Goal: Ask a question

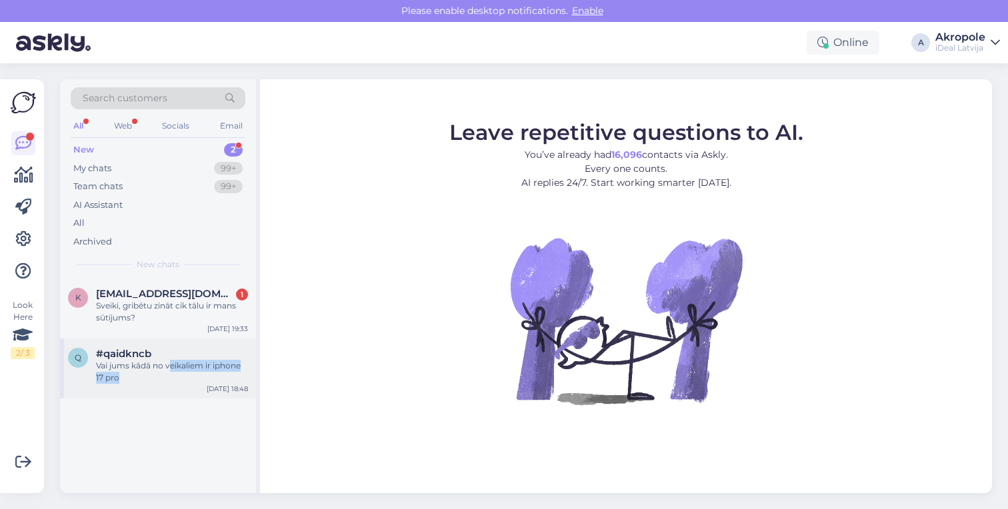
click at [171, 369] on div "Vai jums kādā no veikaliem ir iphone 17 pro" at bounding box center [172, 372] width 152 height 24
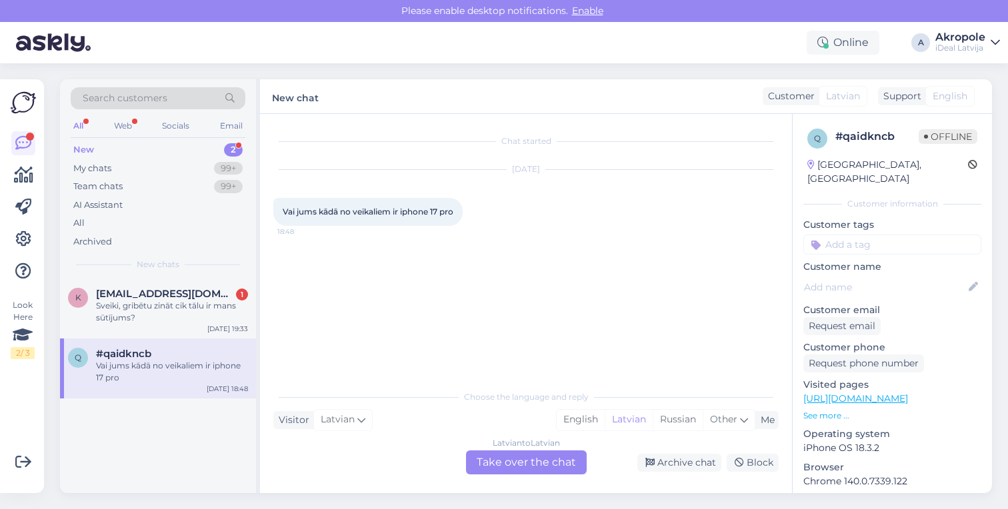
click at [506, 463] on div "Latvian to Latvian Take over the chat" at bounding box center [526, 463] width 121 height 24
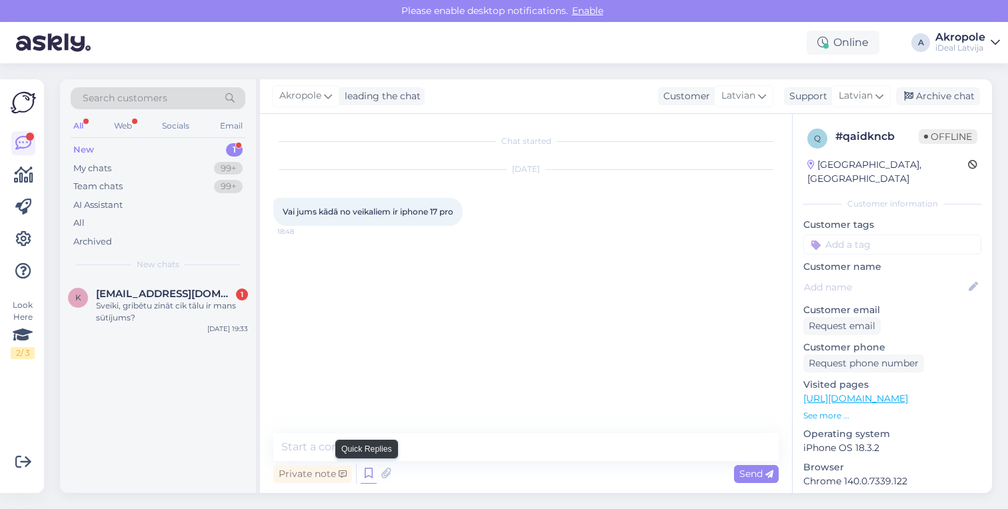
click at [371, 470] on icon at bounding box center [369, 474] width 16 height 20
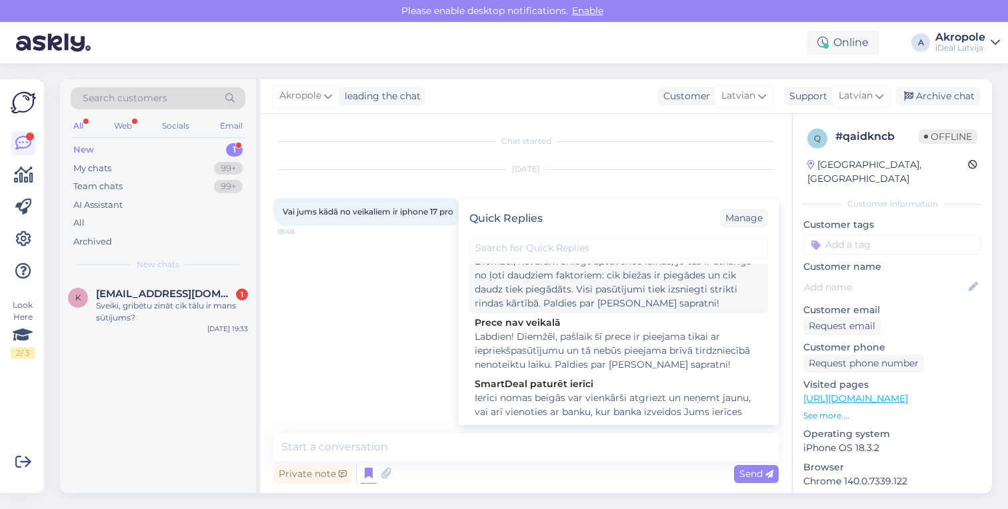
scroll to position [319, 0]
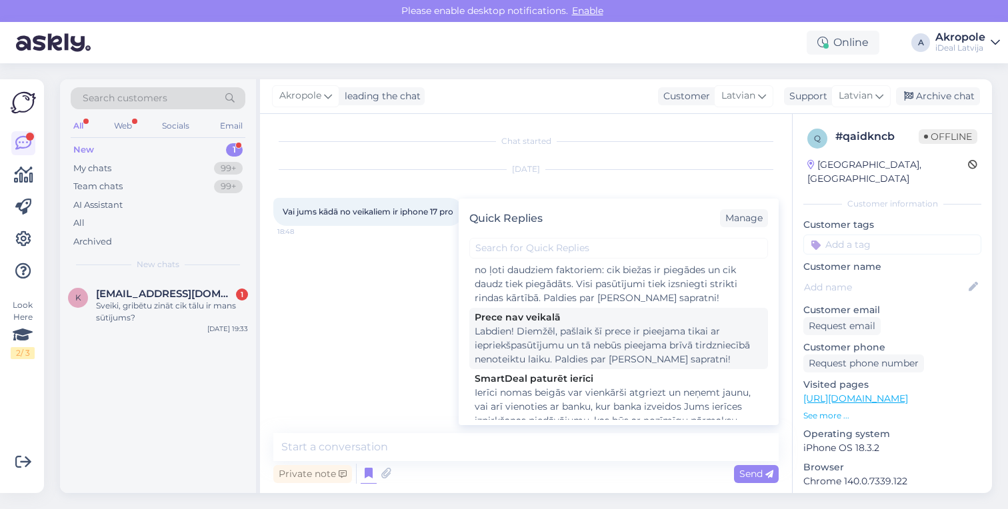
click at [605, 347] on div "Labdien! Diemžēl, pašlaik šī prece ir pieejama tikai ar iepriekšpasūtījumu un t…" at bounding box center [619, 346] width 288 height 42
type textarea "Labdien! Diemžēl, pašlaik šī prece ir pieejama tikai ar iepriekšpasūtījumu un t…"
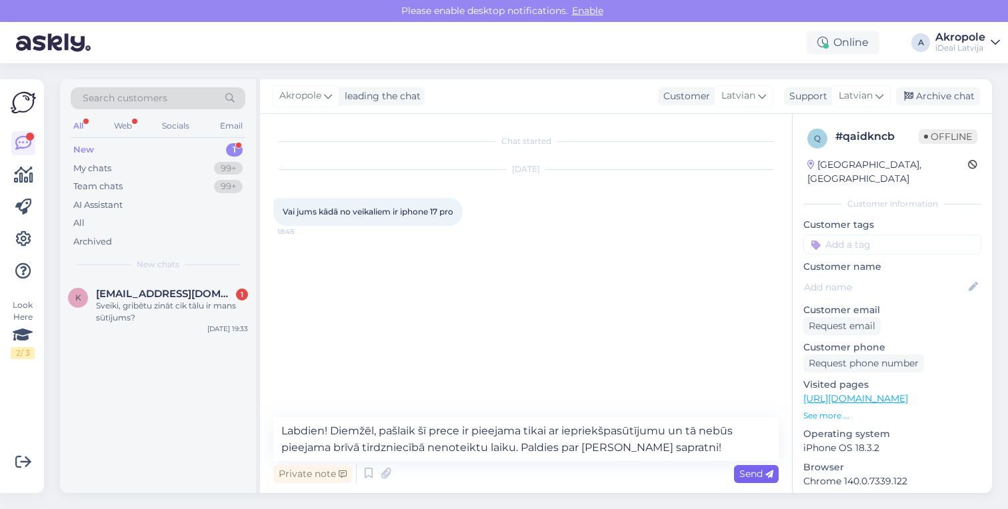
click at [753, 473] on span "Send" at bounding box center [756, 474] width 34 height 12
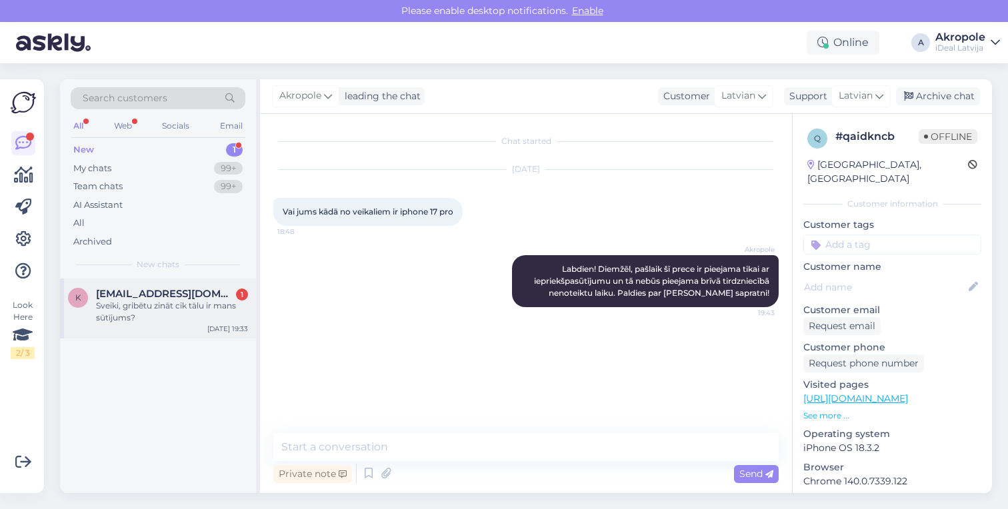
click at [202, 315] on div "Sveiki, gribētu zināt cik tālu ir mans sūtījums?" at bounding box center [172, 312] width 152 height 24
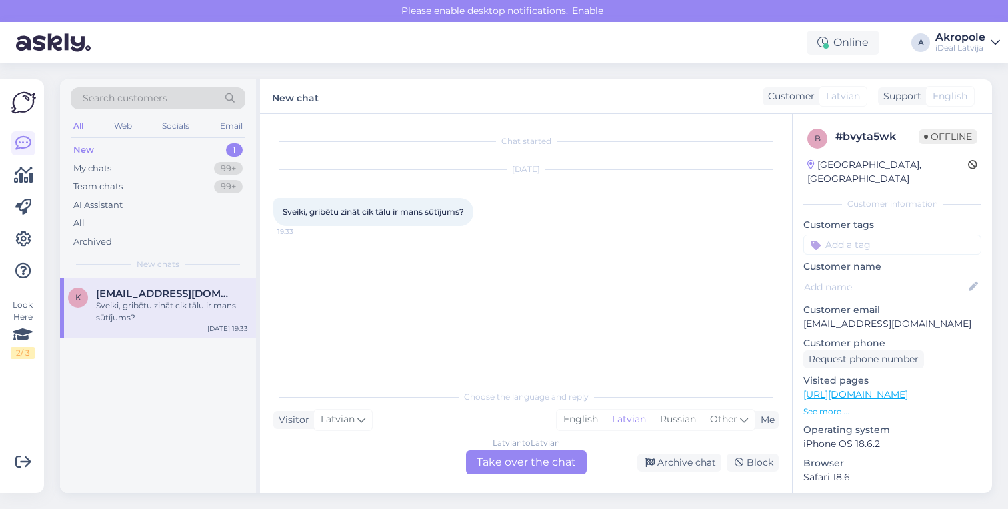
click at [532, 467] on div "Latvian to Latvian Take over the chat" at bounding box center [526, 463] width 121 height 24
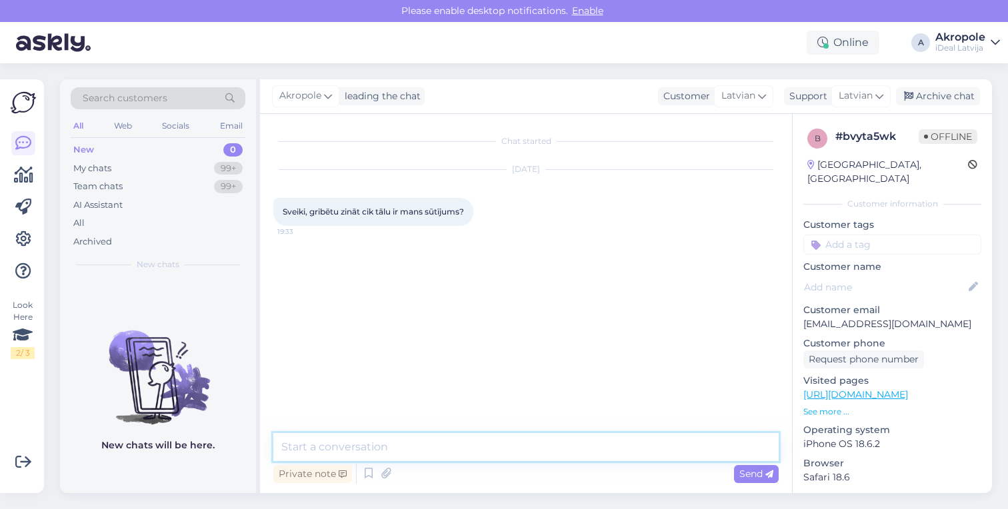
click at [419, 455] on textarea at bounding box center [525, 447] width 505 height 28
type textarea "Labdien!"
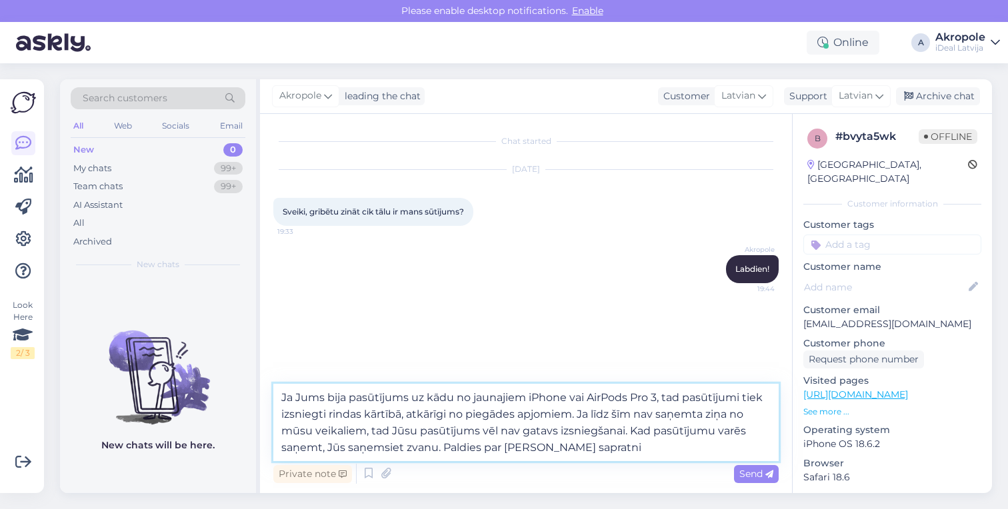
type textarea "Ja Jums bija pasūtījums uz kādu no jaunajiem iPhone vai AirPods Pro 3, tad pasū…"
